Goal: Task Accomplishment & Management: Manage account settings

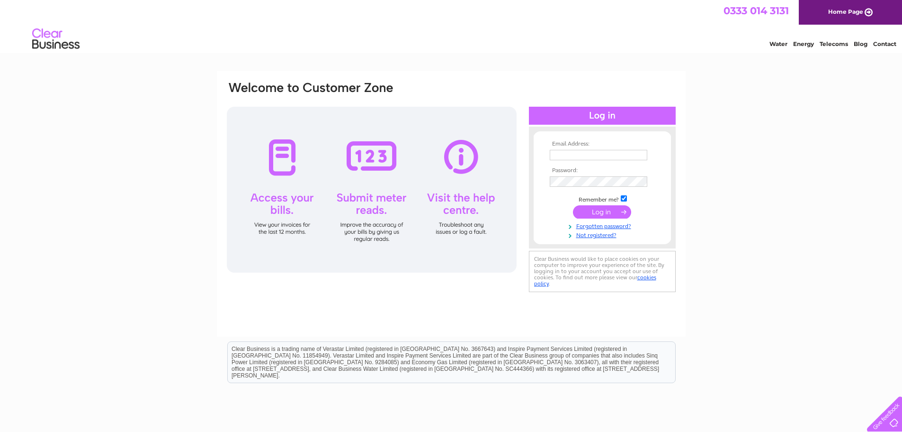
type input "[EMAIL_ADDRESS][DOMAIN_NAME]"
click at [613, 207] on input "submit" at bounding box center [602, 211] width 58 height 13
click at [610, 209] on input "submit" at bounding box center [602, 211] width 58 height 13
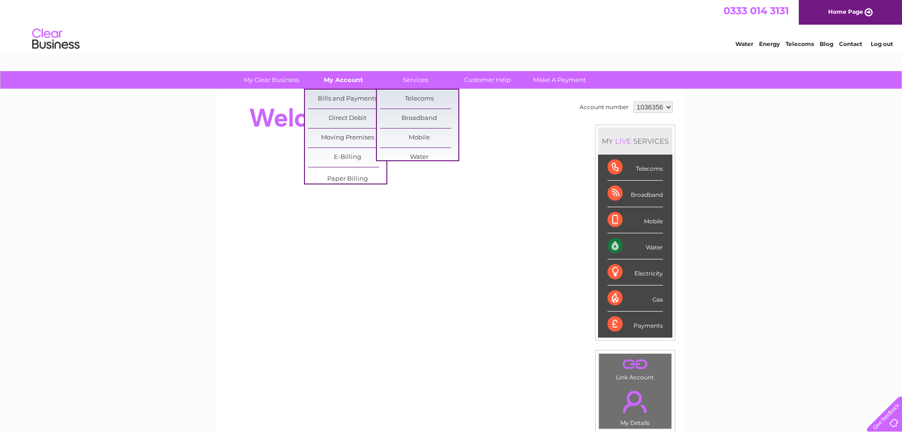
click at [325, 77] on link "My Account" at bounding box center [344, 80] width 78 height 18
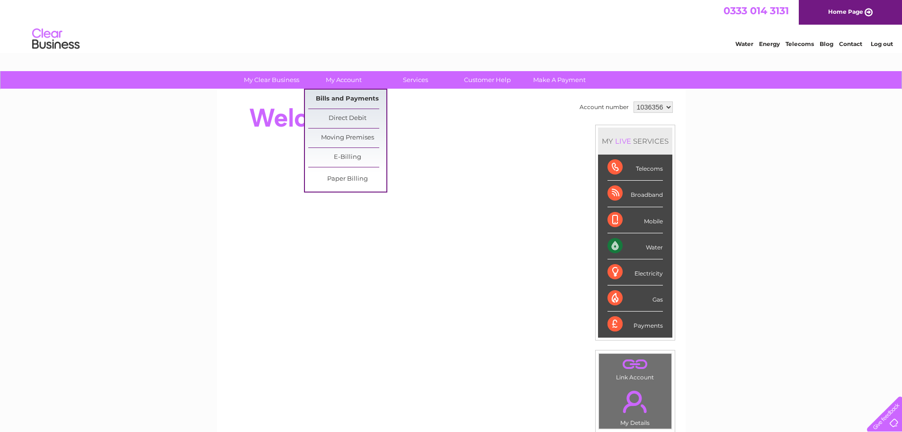
click at [339, 97] on link "Bills and Payments" at bounding box center [347, 99] width 78 height 19
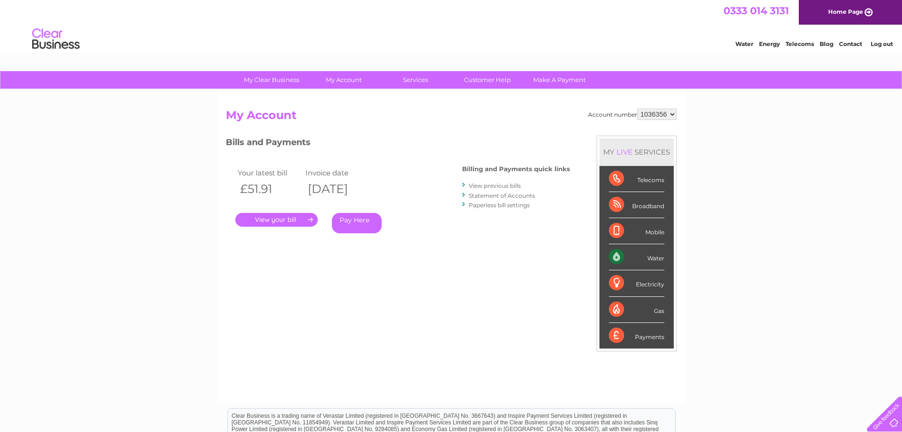
drag, startPoint x: 276, startPoint y: 224, endPoint x: 381, endPoint y: 102, distance: 160.9
click at [276, 224] on link "." at bounding box center [276, 220] width 82 height 14
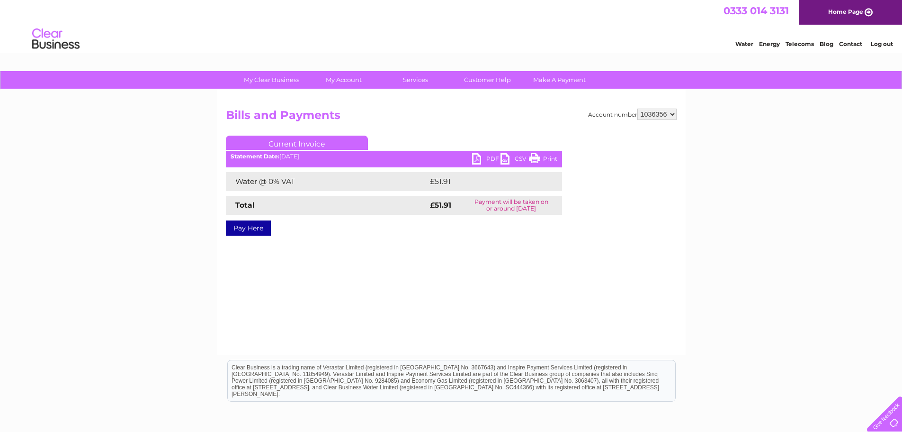
click at [482, 159] on link "PDF" at bounding box center [486, 160] width 28 height 14
